Goal: Transaction & Acquisition: Purchase product/service

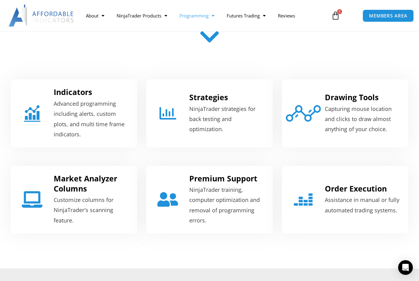
scroll to position [212, 0]
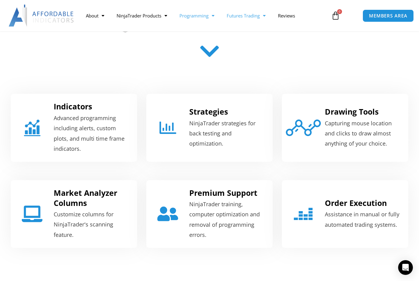
click at [259, 15] on link "Futures Trading" at bounding box center [245, 16] width 51 height 14
click at [245, 39] on link "Prop Firms" at bounding box center [243, 39] width 46 height 11
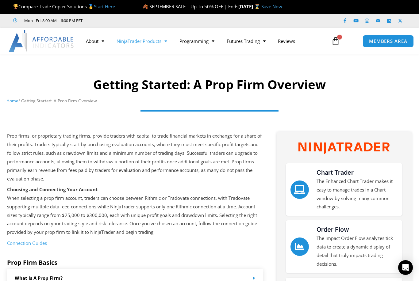
click at [152, 44] on link "NinjaTrader Products" at bounding box center [141, 41] width 63 height 14
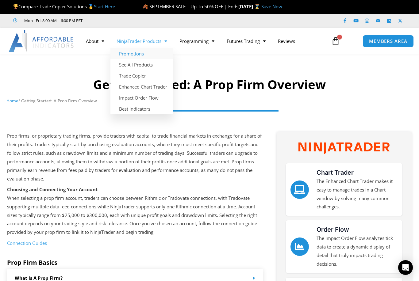
click at [140, 53] on link "Promotions" at bounding box center [141, 53] width 63 height 11
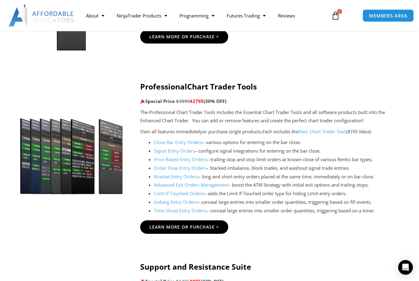
scroll to position [705, 0]
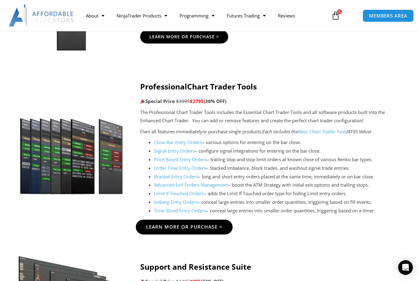
click at [215, 225] on span "Learn More Or Purchase >" at bounding box center [184, 227] width 77 height 5
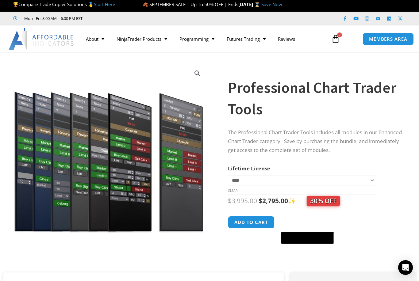
scroll to position [3, 0]
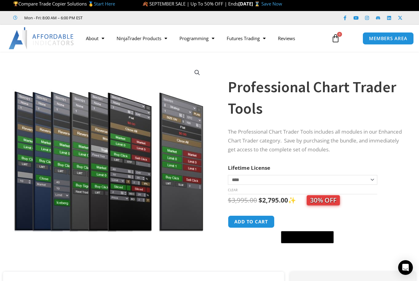
click at [374, 179] on select "**********" at bounding box center [302, 180] width 149 height 10
click at [372, 180] on select "**********" at bounding box center [302, 180] width 149 height 10
select select "*"
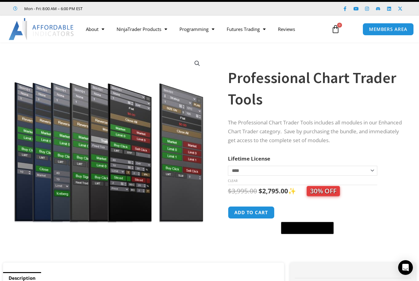
scroll to position [0, 0]
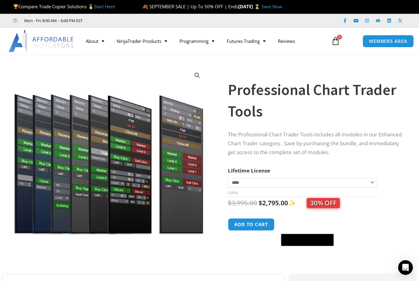
click at [41, 40] on img at bounding box center [42, 41] width 66 height 22
